Goal: Task Accomplishment & Management: Manage account settings

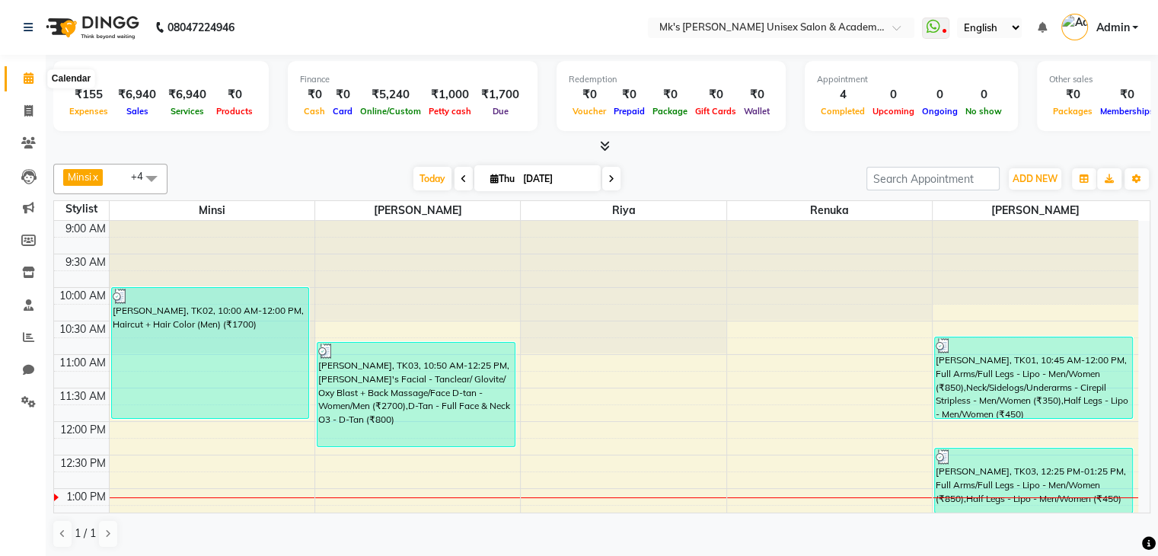
click at [21, 85] on span at bounding box center [28, 79] width 27 height 18
click at [605, 137] on div "Total ₹155 Expenses ₹6,940 Sales ₹6,940 Services ₹0 Products Finance ₹0 Cash ₹0…" at bounding box center [601, 105] width 1097 height 100
click at [604, 151] on icon at bounding box center [605, 145] width 10 height 11
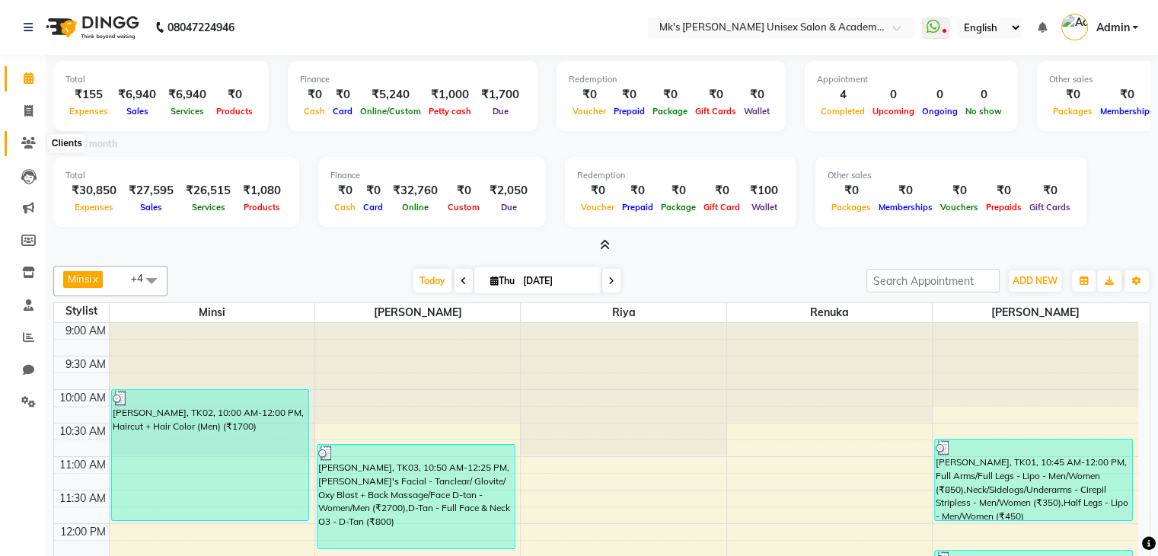
click at [34, 149] on span at bounding box center [28, 144] width 27 height 18
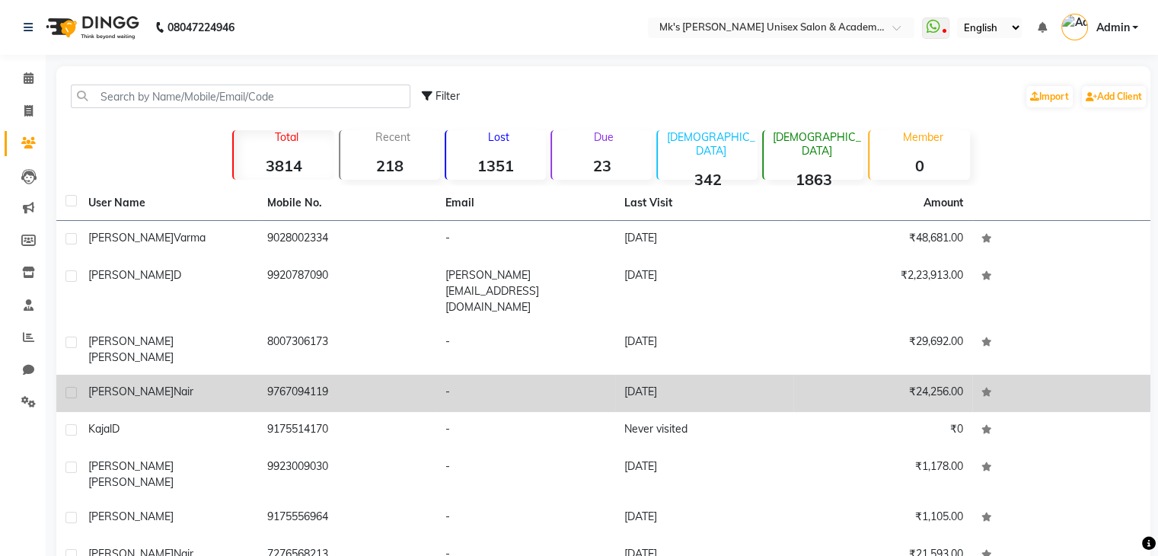
click at [539, 375] on td "-" at bounding box center [525, 393] width 179 height 37
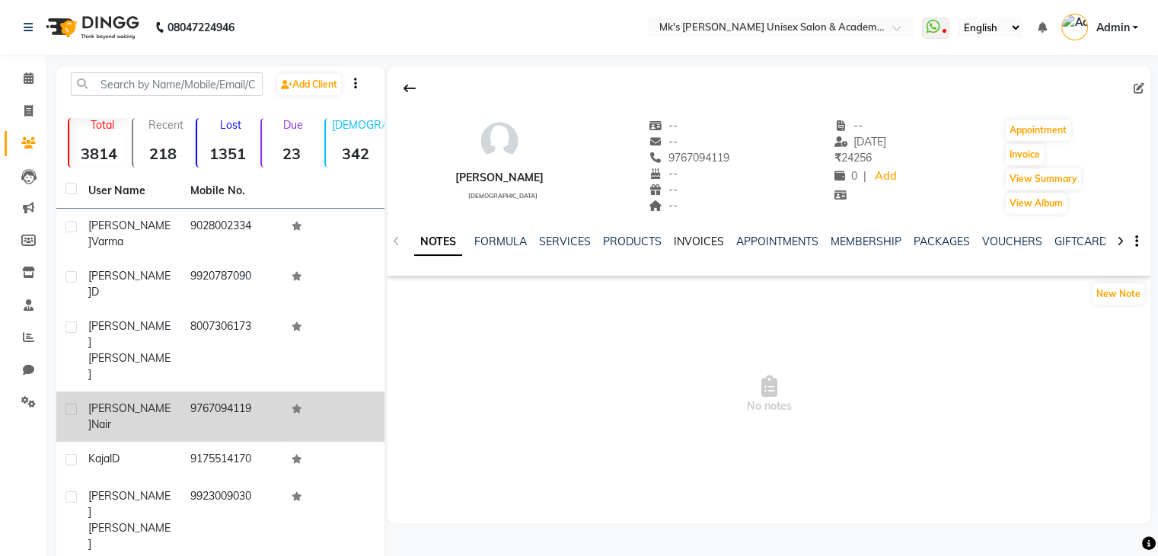
click at [697, 235] on link "INVOICES" at bounding box center [699, 242] width 50 height 14
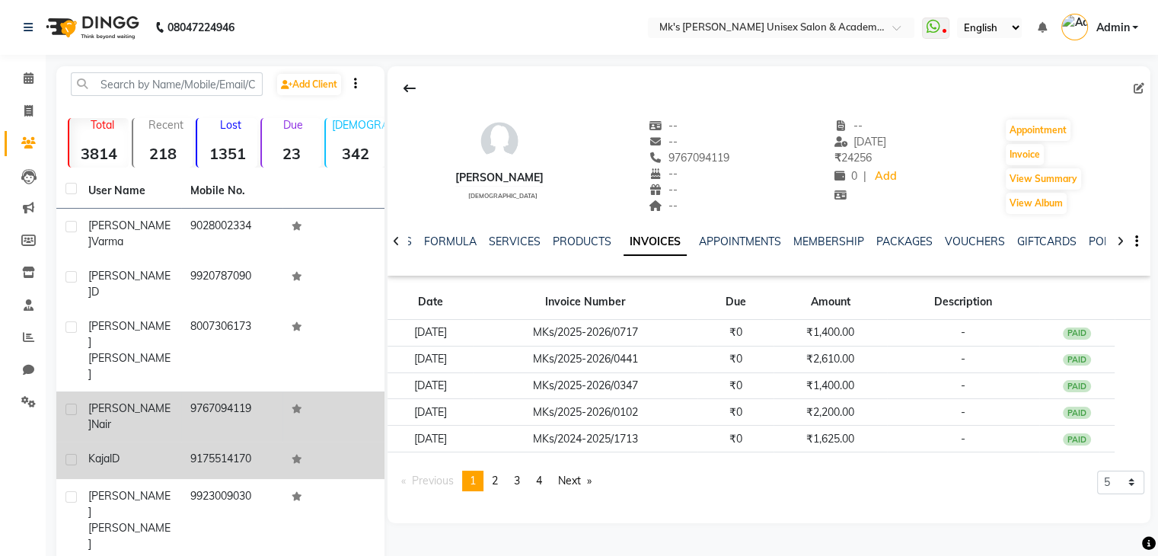
click at [149, 451] on div "Kajal D" at bounding box center [130, 459] width 84 height 16
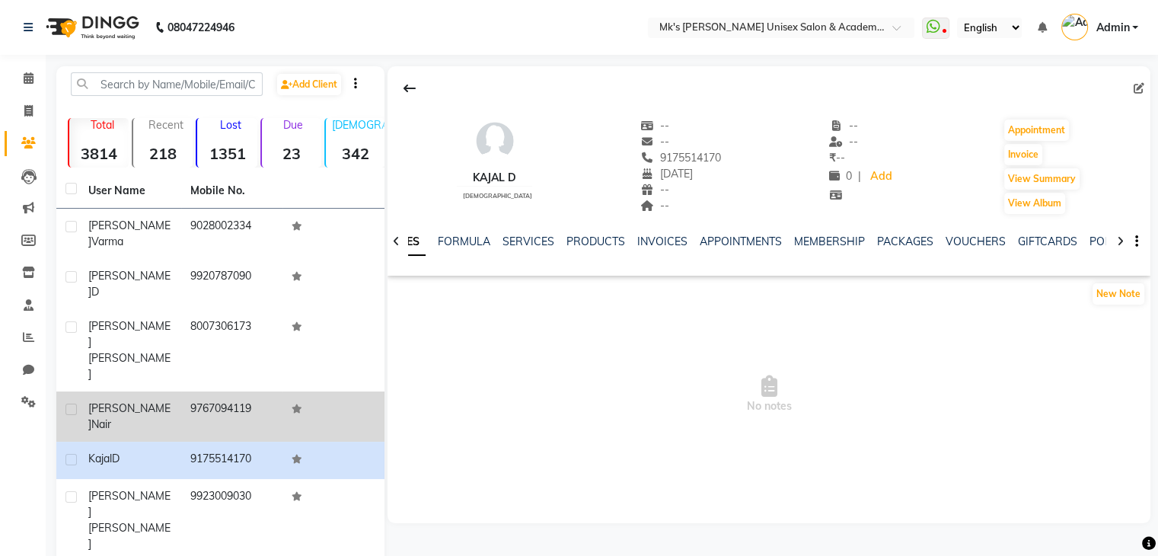
click at [174, 391] on td "[PERSON_NAME]" at bounding box center [130, 416] width 102 height 50
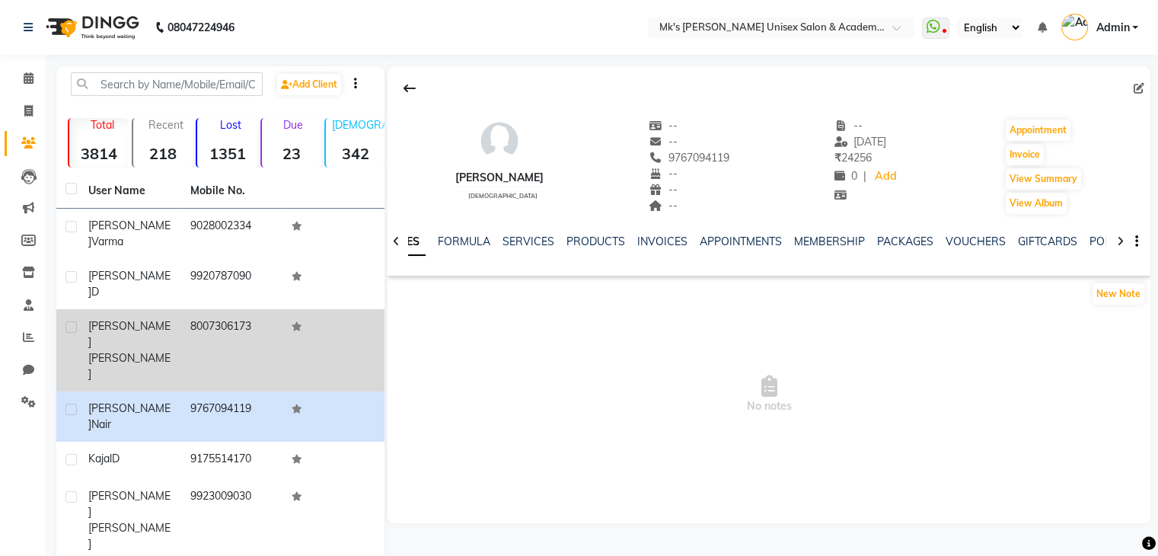
click at [181, 309] on td "8007306173" at bounding box center [232, 350] width 102 height 82
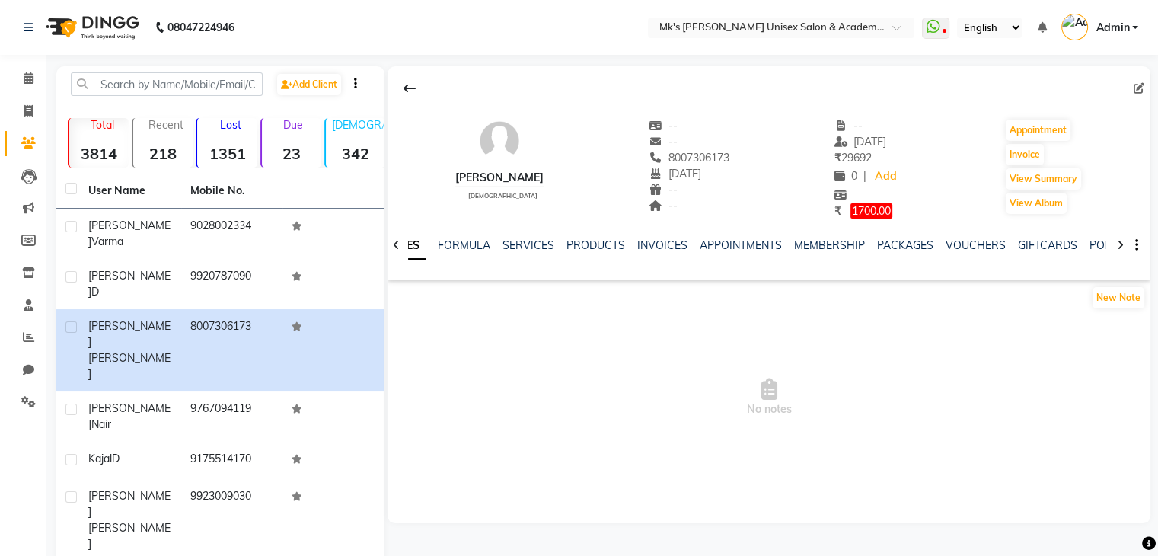
click at [859, 205] on span "1700.00" at bounding box center [872, 210] width 42 height 15
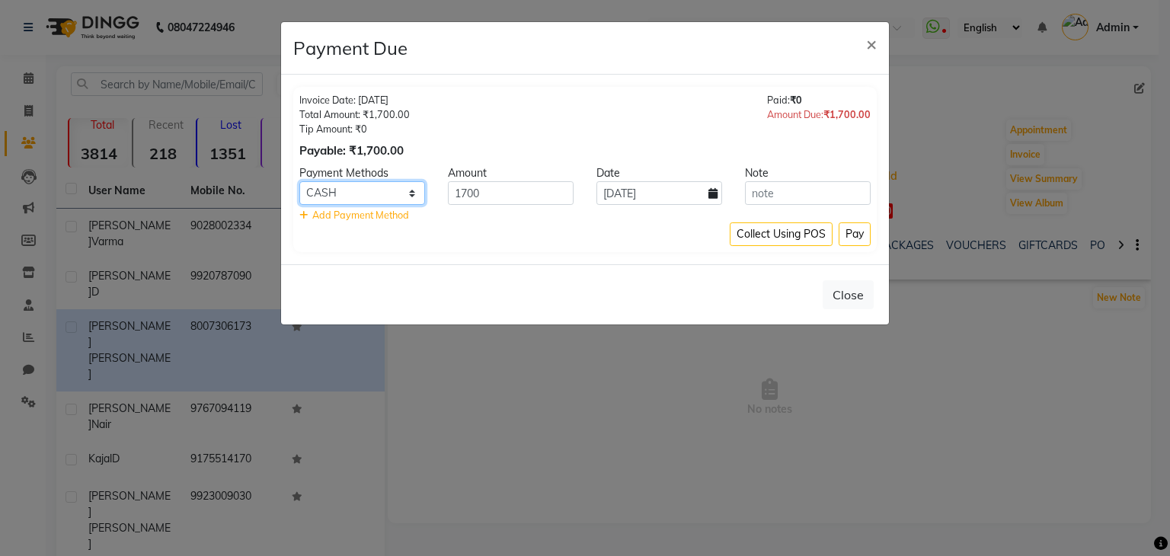
click at [324, 196] on select "Bank GPay PhonePe CASH Credit Card CARD Debit Card Master Card" at bounding box center [362, 193] width 126 height 24
select select "5"
click at [299, 181] on select "Bank GPay PhonePe CASH Credit Card CARD Debit Card Master Card" at bounding box center [362, 193] width 126 height 24
click at [856, 230] on button "Pay" at bounding box center [855, 234] width 32 height 24
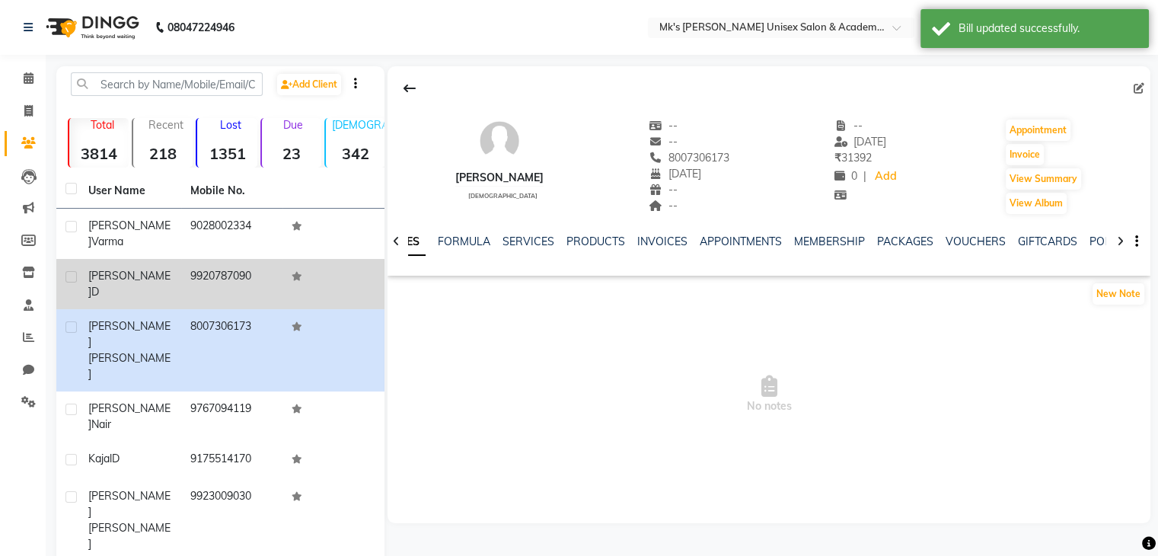
click at [122, 259] on td "[PERSON_NAME] D" at bounding box center [130, 284] width 102 height 50
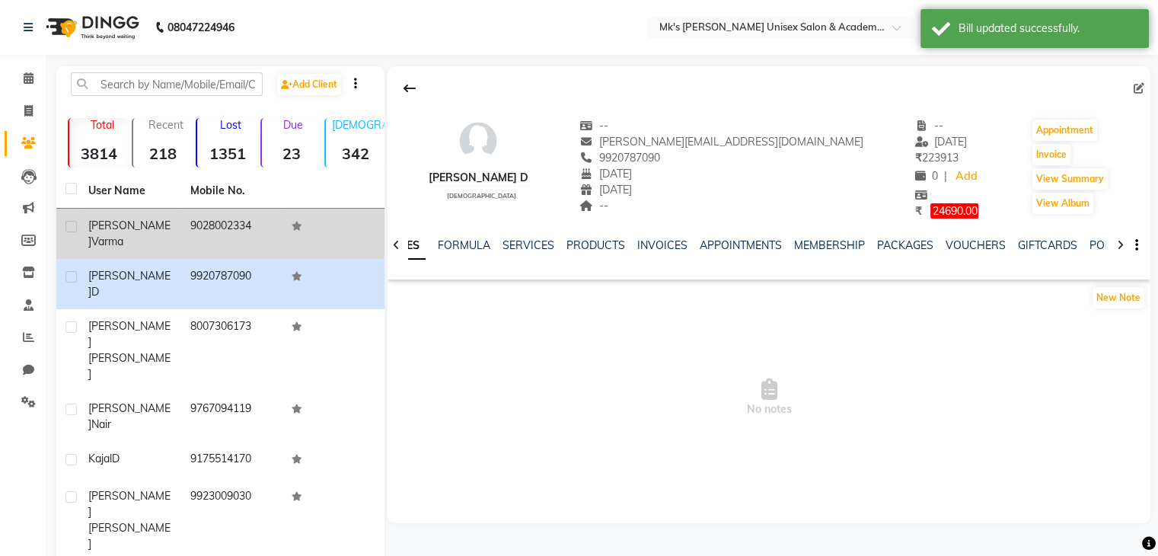
click at [158, 232] on div "[PERSON_NAME]" at bounding box center [130, 234] width 84 height 32
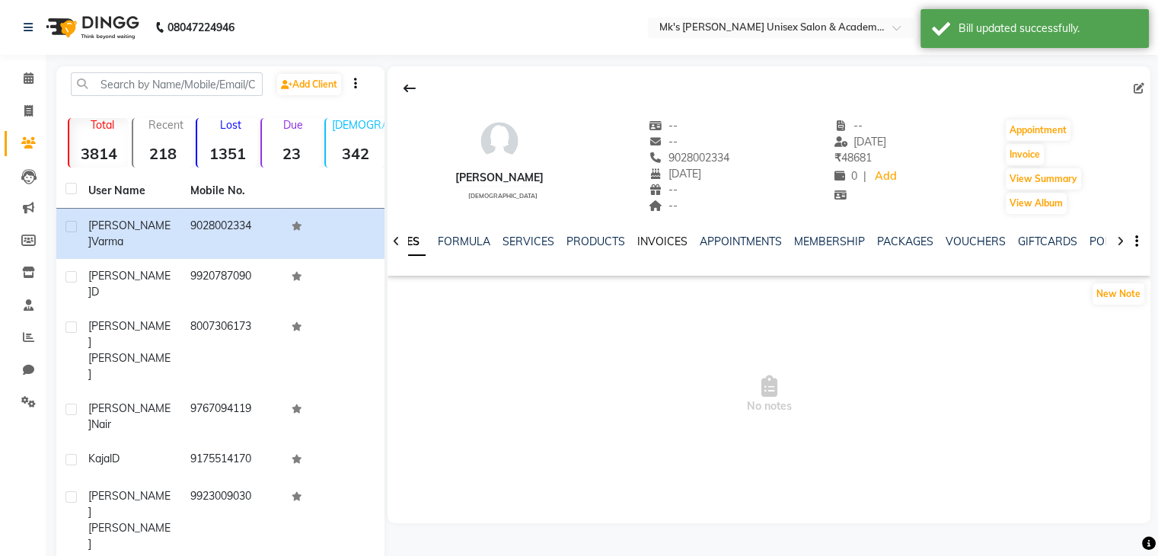
click at [658, 238] on link "INVOICES" at bounding box center [662, 242] width 50 height 14
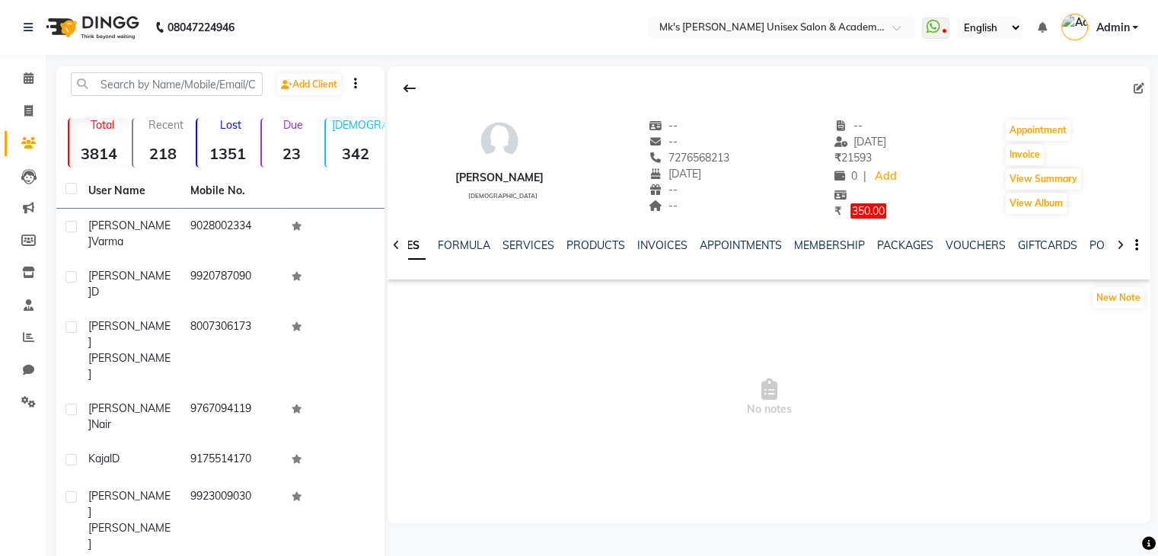
click at [631, 241] on ul "NOTES FORMULA SERVICES PRODUCTS INVOICES APPOINTMENTS MEMBERSHIP PACKAGES VOUCH…" at bounding box center [861, 246] width 967 height 16
click at [639, 241] on link "INVOICES" at bounding box center [662, 245] width 50 height 14
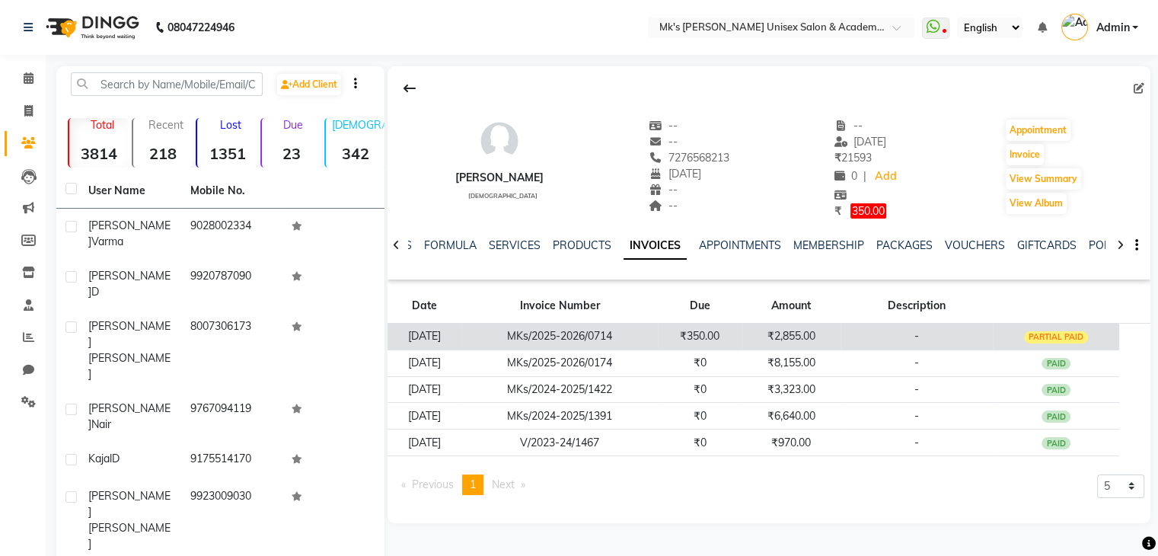
click at [724, 331] on td "₹350.00" at bounding box center [700, 336] width 85 height 27
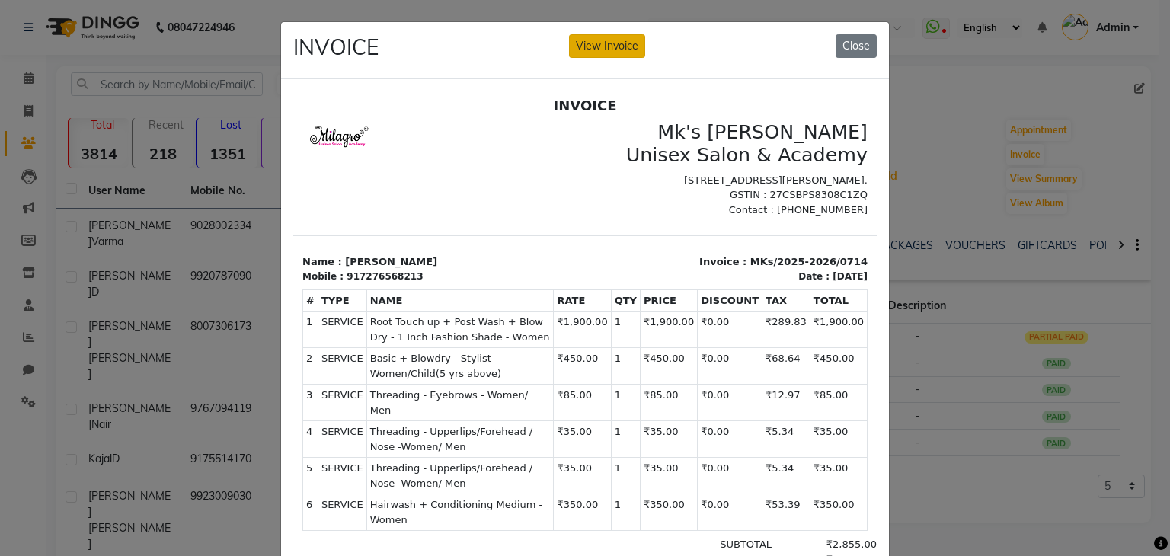
click at [609, 46] on button "View Invoice" at bounding box center [607, 46] width 76 height 24
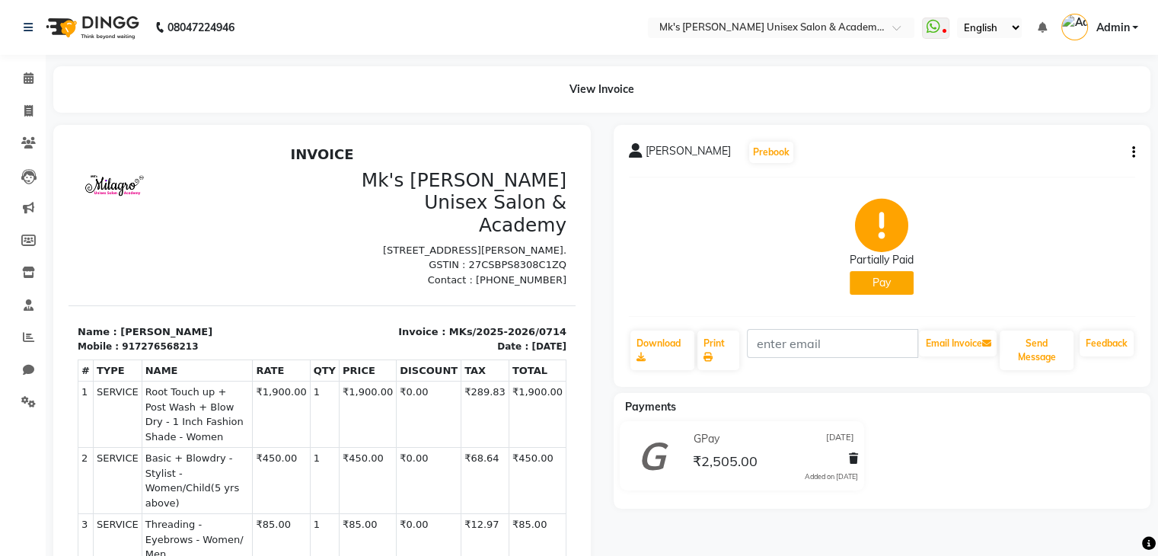
click at [861, 280] on button "Pay" at bounding box center [882, 283] width 64 height 24
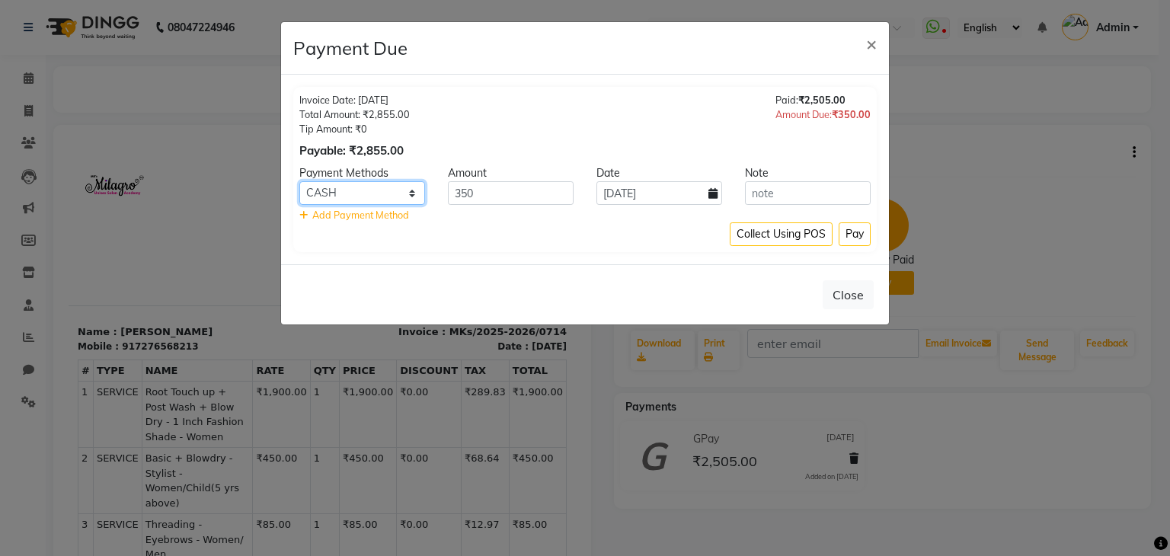
click at [404, 188] on select "Bank GPay PhonePe CASH Credit Card CARD Debit Card Master Card" at bounding box center [362, 193] width 126 height 24
select select "5"
click at [299, 181] on select "Bank GPay PhonePe CASH Credit Card CARD Debit Card Master Card" at bounding box center [362, 193] width 126 height 24
click at [711, 195] on icon at bounding box center [712, 193] width 9 height 11
select select "9"
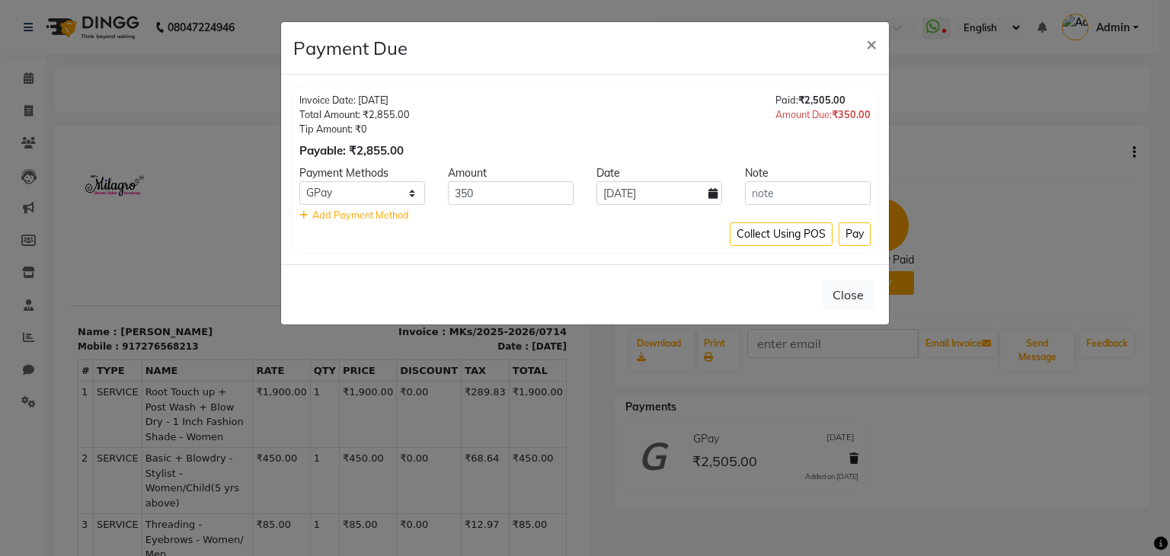
select select "2025"
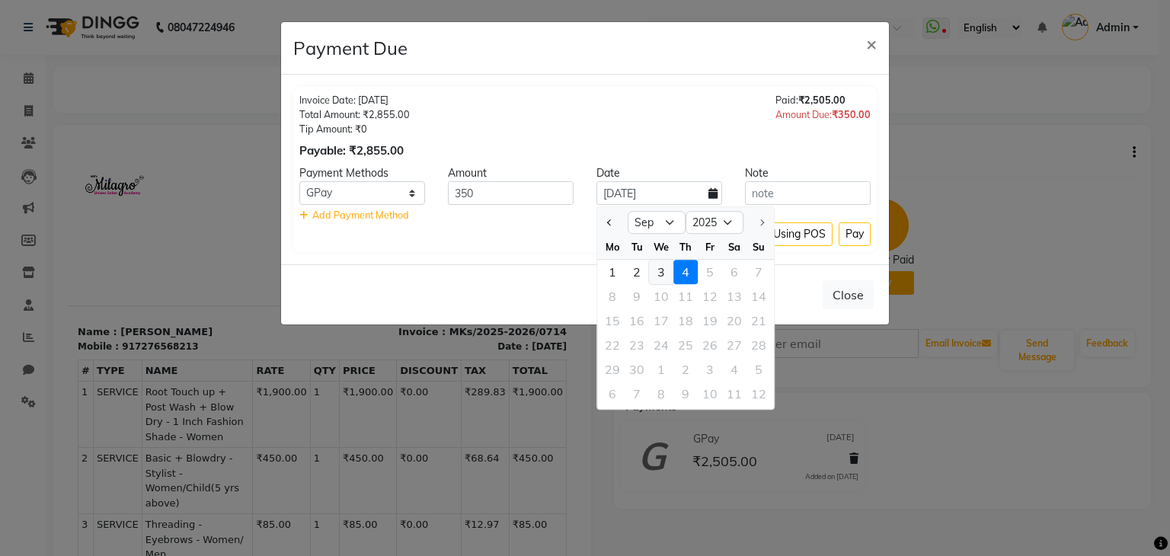
click at [667, 266] on div "3" at bounding box center [661, 272] width 24 height 24
type input "[DATE]"
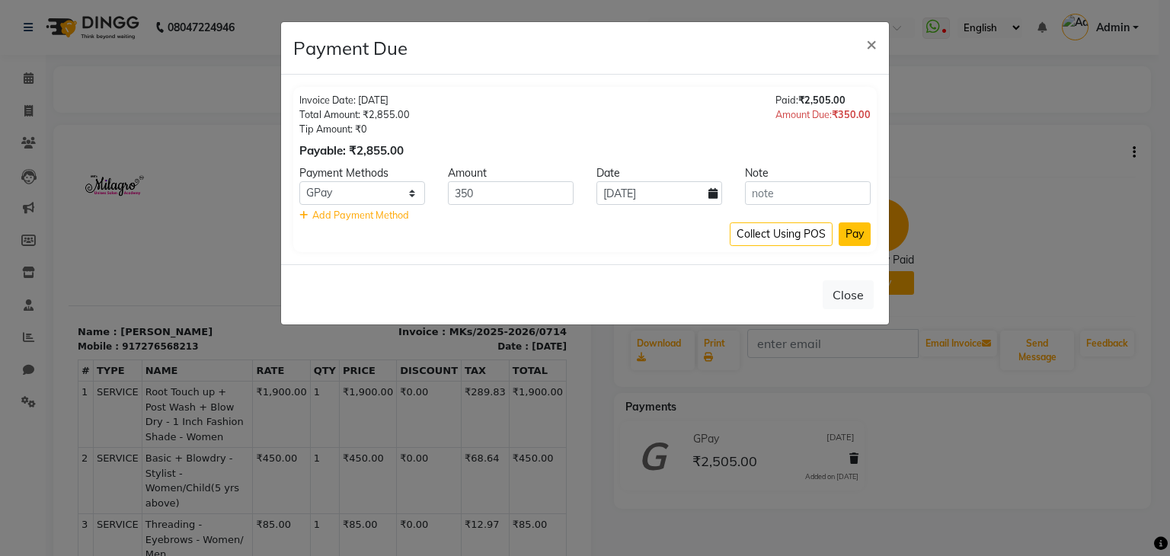
click at [851, 228] on button "Pay" at bounding box center [855, 234] width 32 height 24
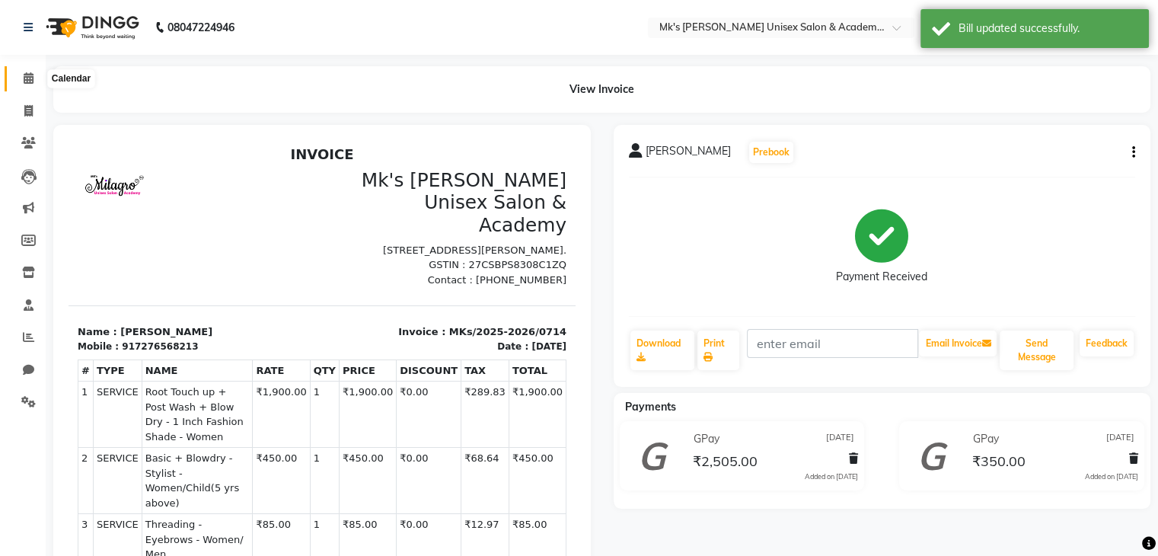
click at [15, 83] on span at bounding box center [28, 79] width 27 height 18
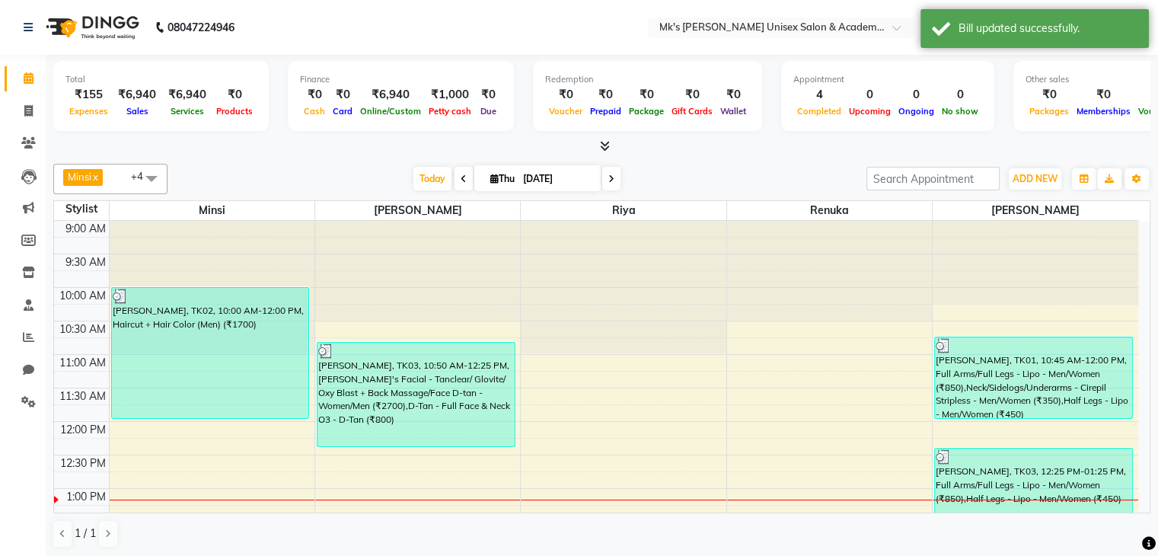
drag, startPoint x: 602, startPoint y: 136, endPoint x: 607, endPoint y: 149, distance: 14.5
click at [607, 149] on div "Total ₹155 Expenses ₹6,940 Sales ₹6,940 Services ₹0 Products Finance ₹0 Cash ₹0…" at bounding box center [601, 105] width 1097 height 100
click at [607, 149] on icon at bounding box center [605, 145] width 10 height 11
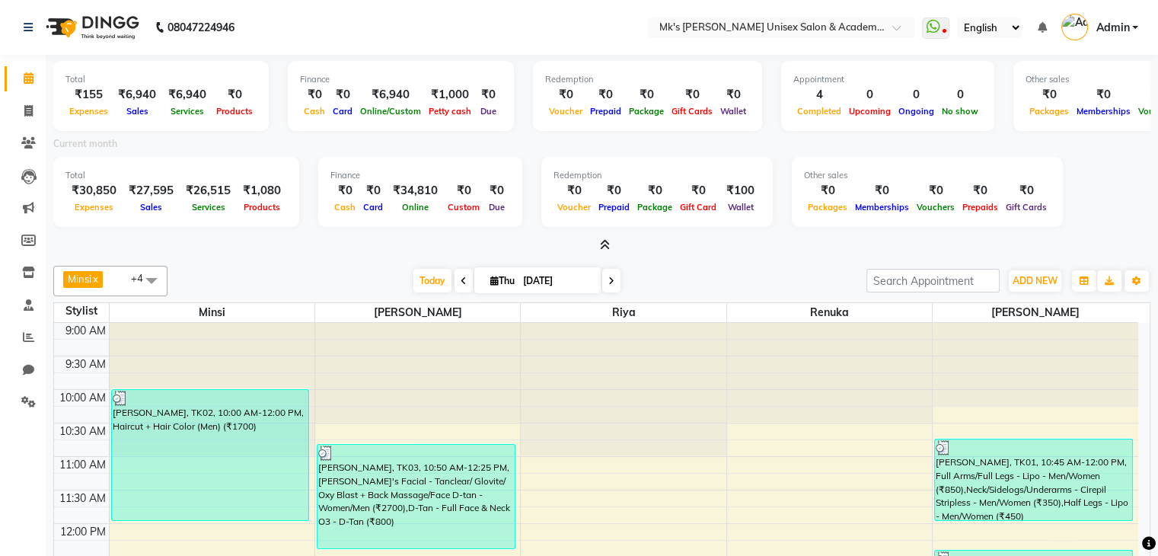
click at [609, 251] on span at bounding box center [602, 246] width 16 height 16
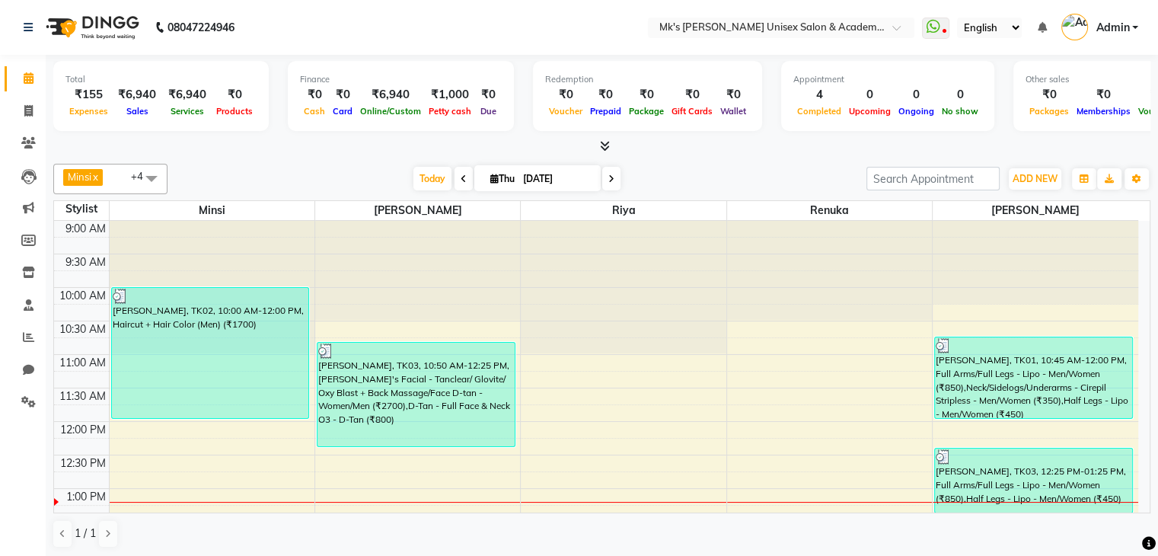
click at [605, 141] on div "Total ₹155 Expenses ₹6,940 Sales ₹6,940 Services ₹0 Products Finance ₹0 Cash ₹0…" at bounding box center [601, 105] width 1097 height 100
click at [605, 141] on icon at bounding box center [605, 145] width 10 height 11
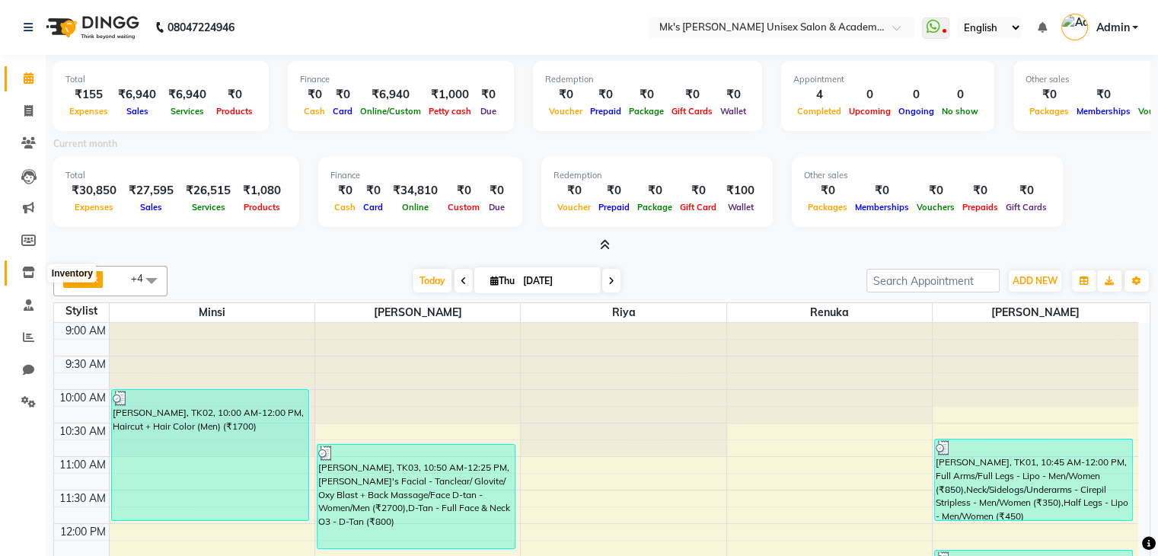
click at [20, 269] on span at bounding box center [28, 273] width 27 height 18
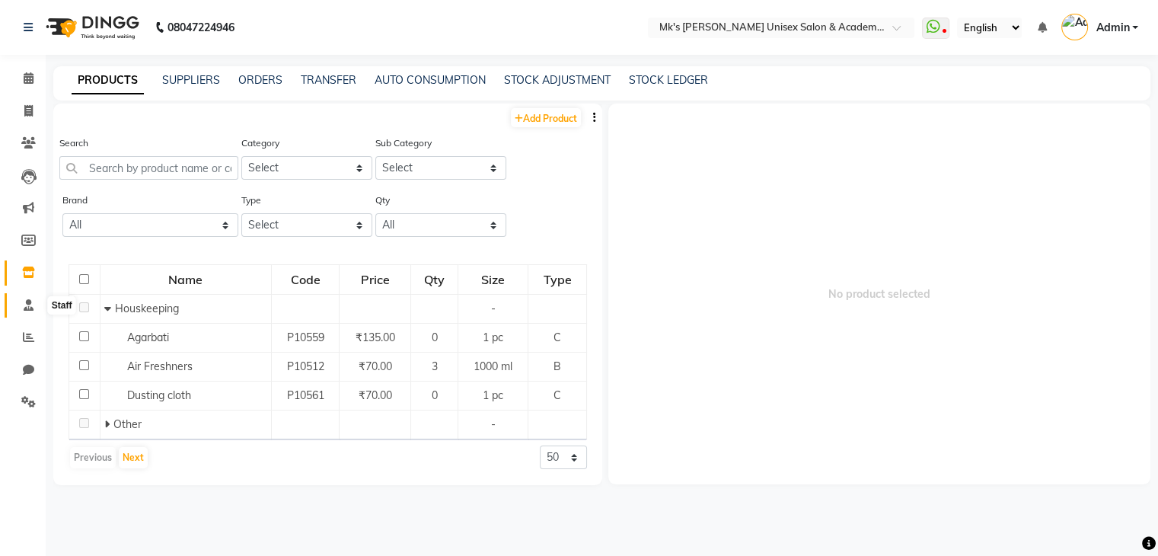
click at [28, 304] on icon at bounding box center [29, 304] width 10 height 11
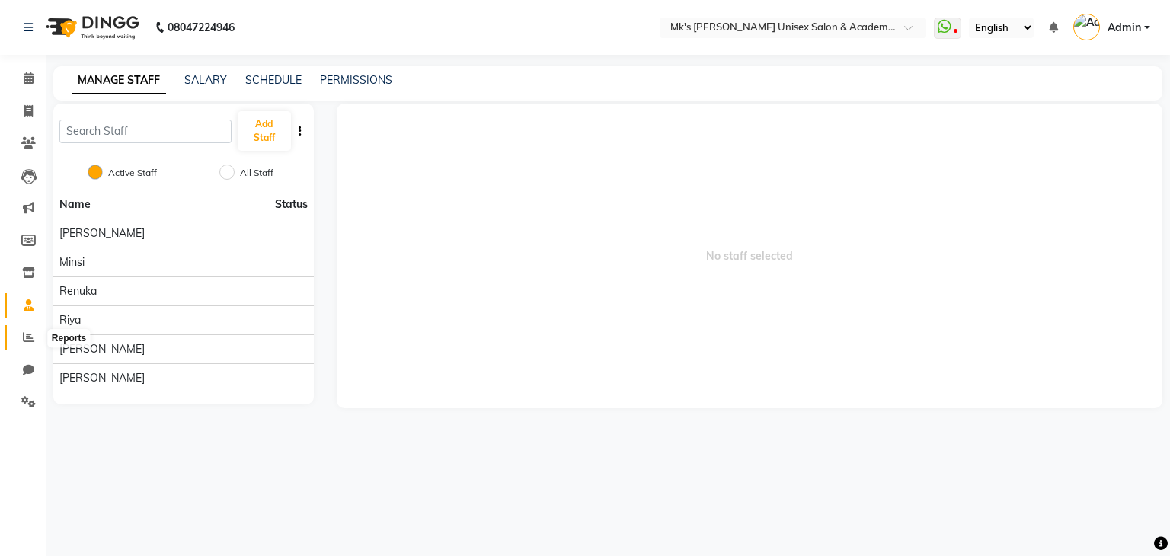
click at [31, 336] on icon at bounding box center [28, 336] width 11 height 11
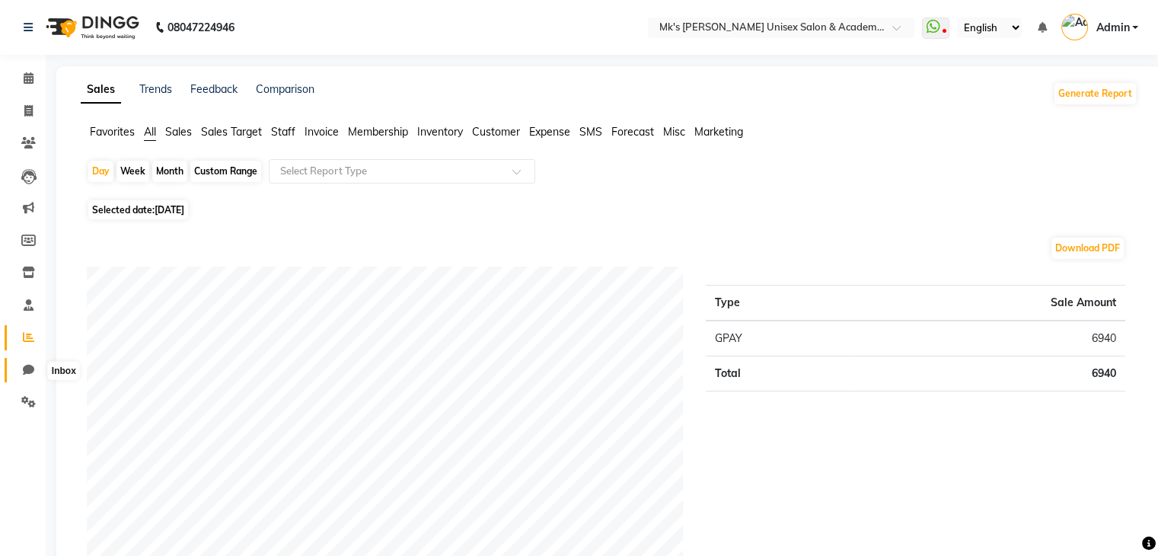
click at [23, 372] on icon at bounding box center [28, 369] width 11 height 11
select select "100"
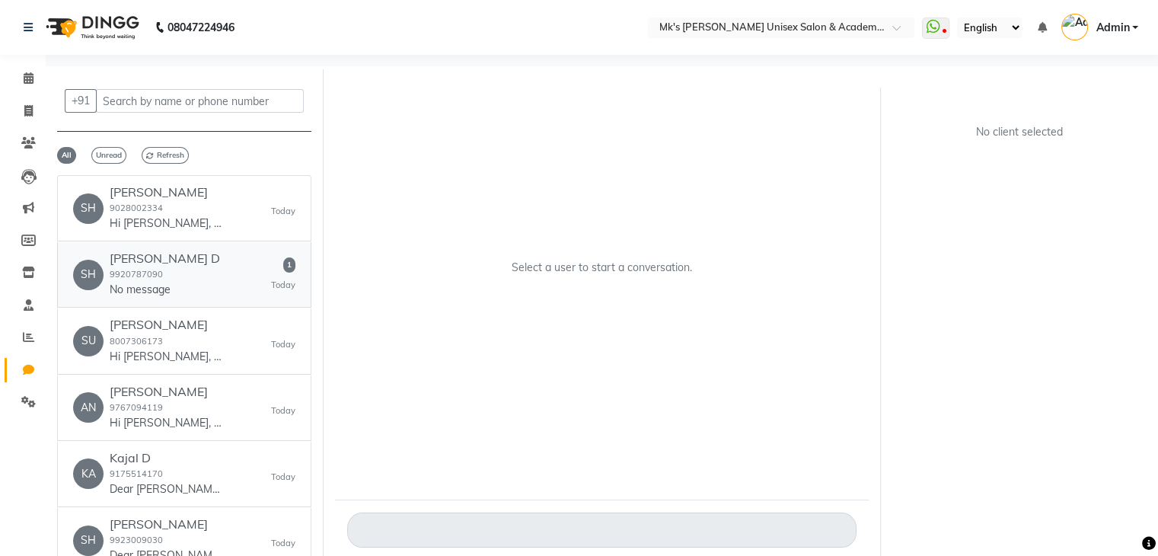
click at [187, 248] on link "SH Shilpi D 9920787090 No message 1 [DATE]" at bounding box center [184, 274] width 254 height 65
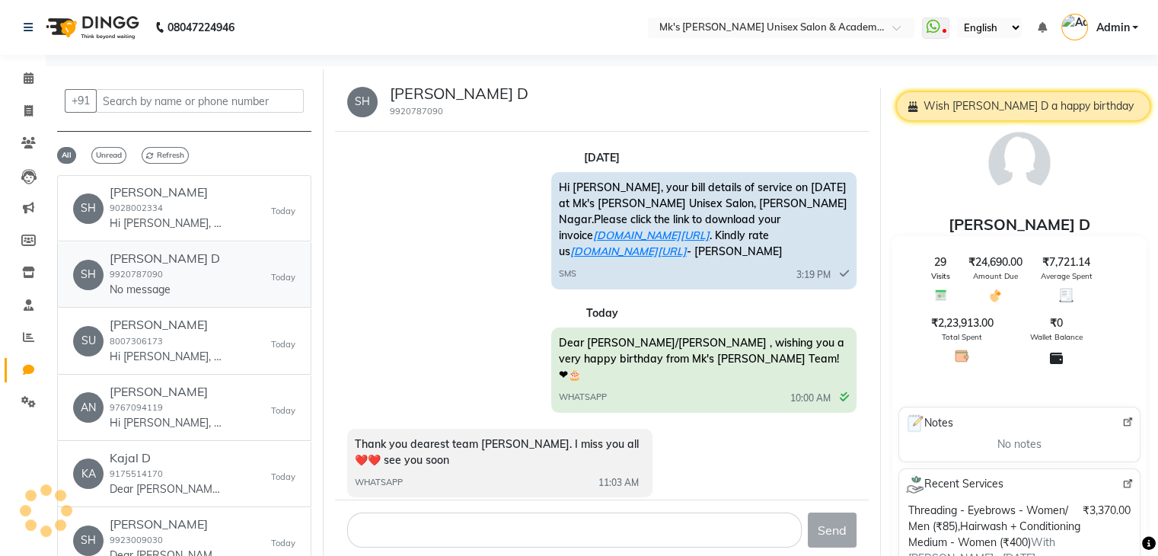
scroll to position [91, 0]
